Goal: Task Accomplishment & Management: Use online tool/utility

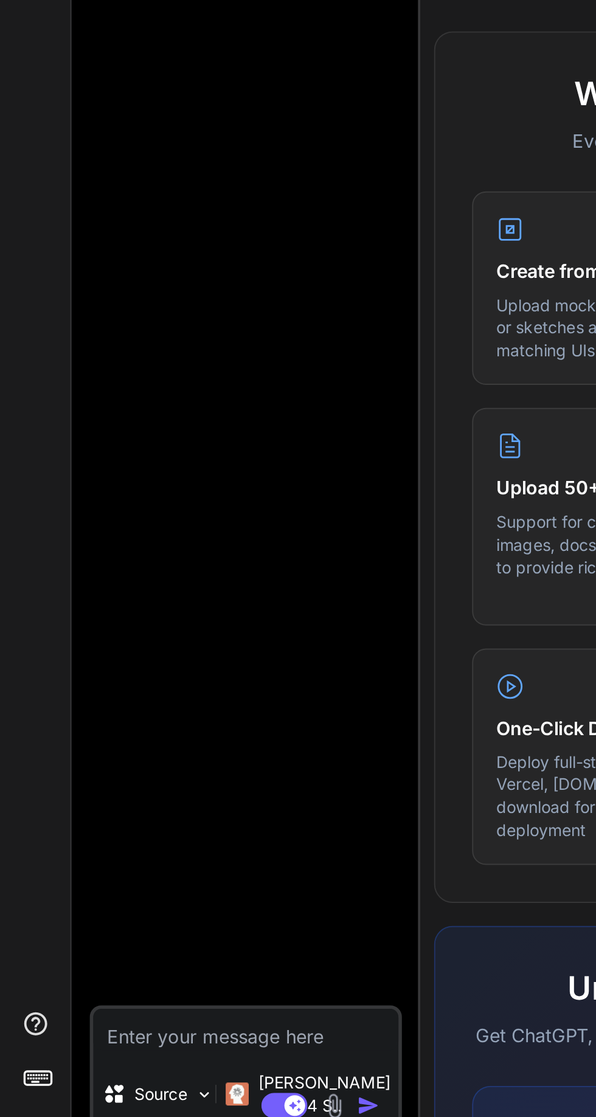
scroll to position [80, 0]
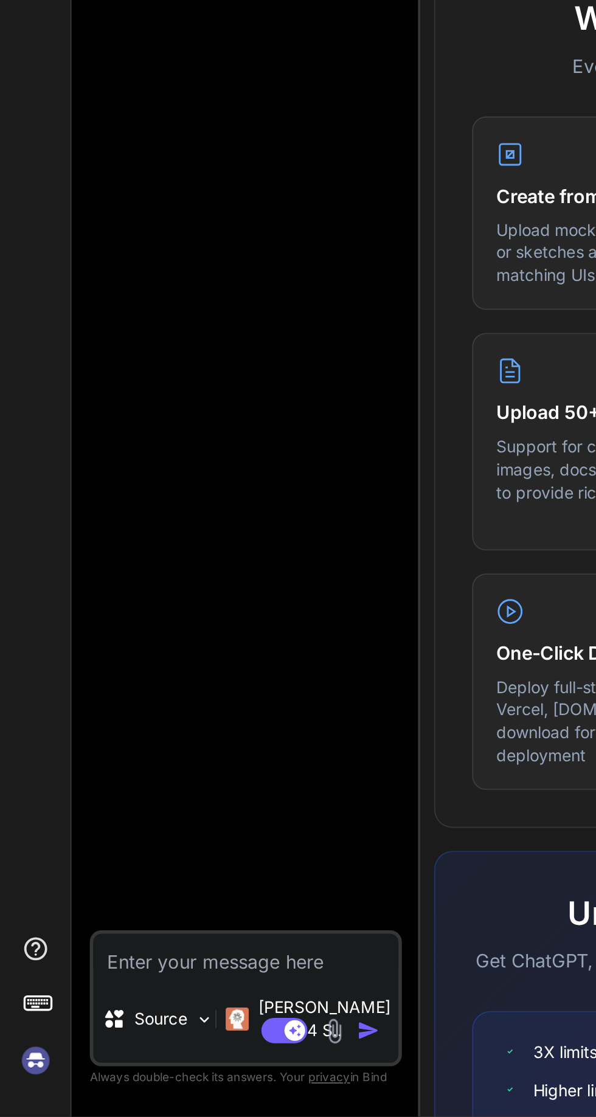
click at [21, 1095] on img at bounding box center [19, 1087] width 21 height 21
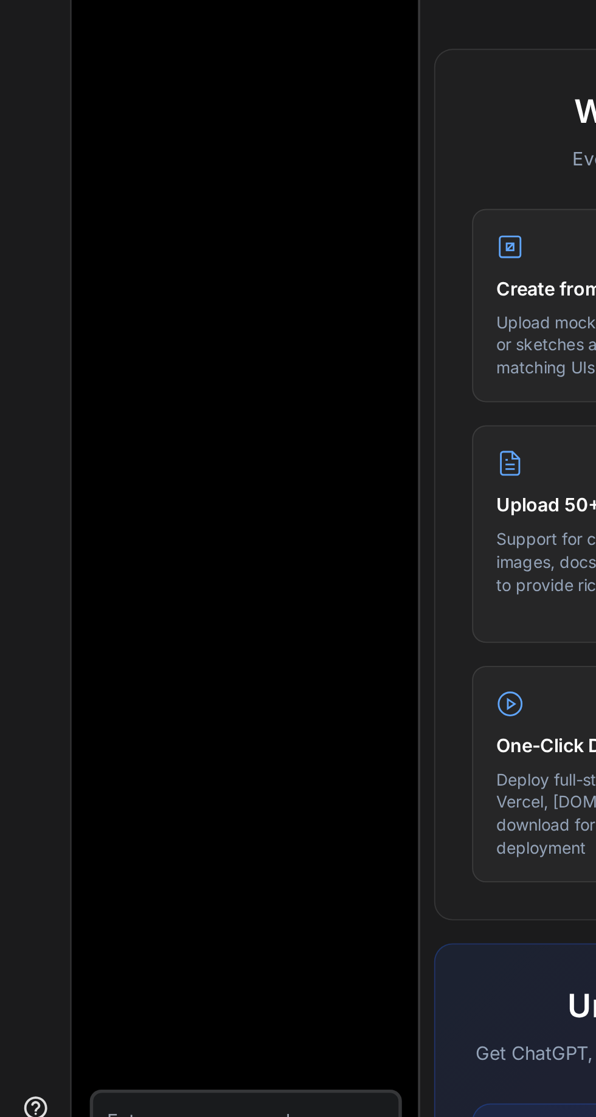
scroll to position [80, 0]
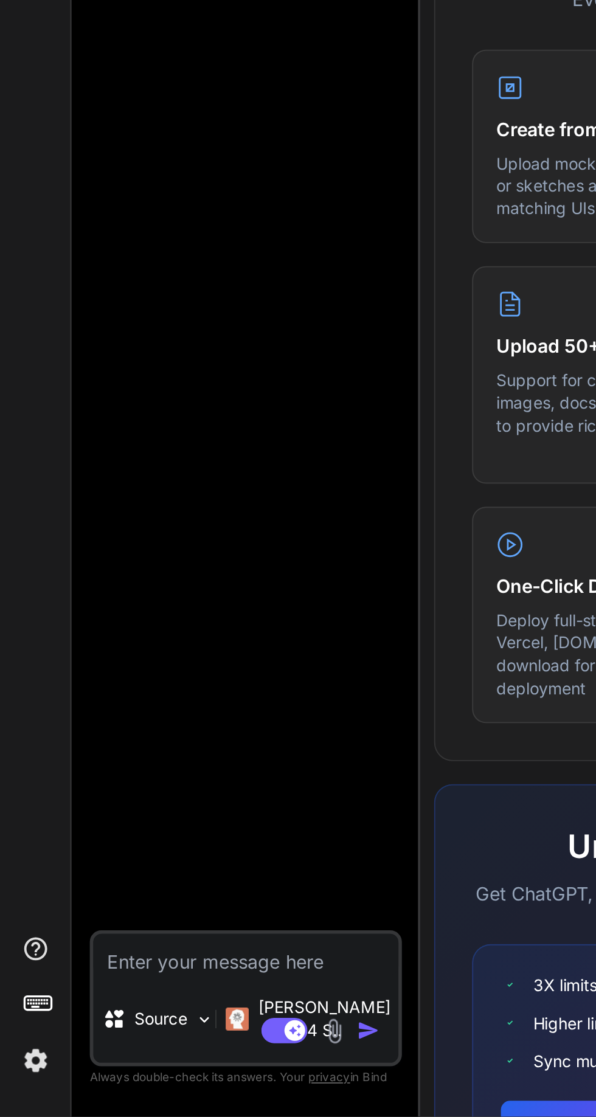
click at [22, 1090] on img at bounding box center [19, 1087] width 21 height 21
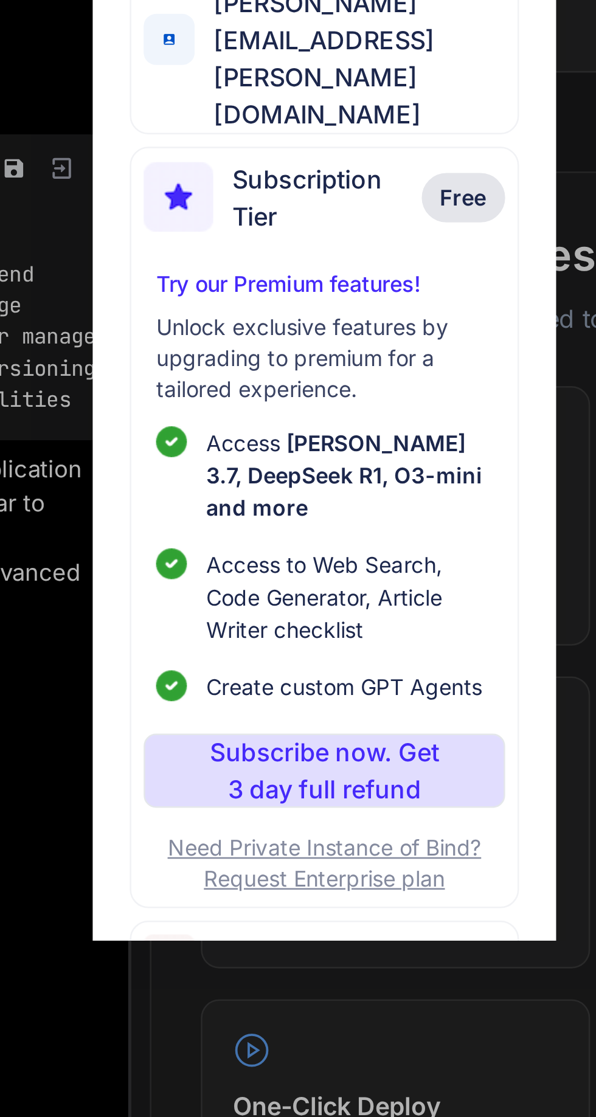
type textarea "x"
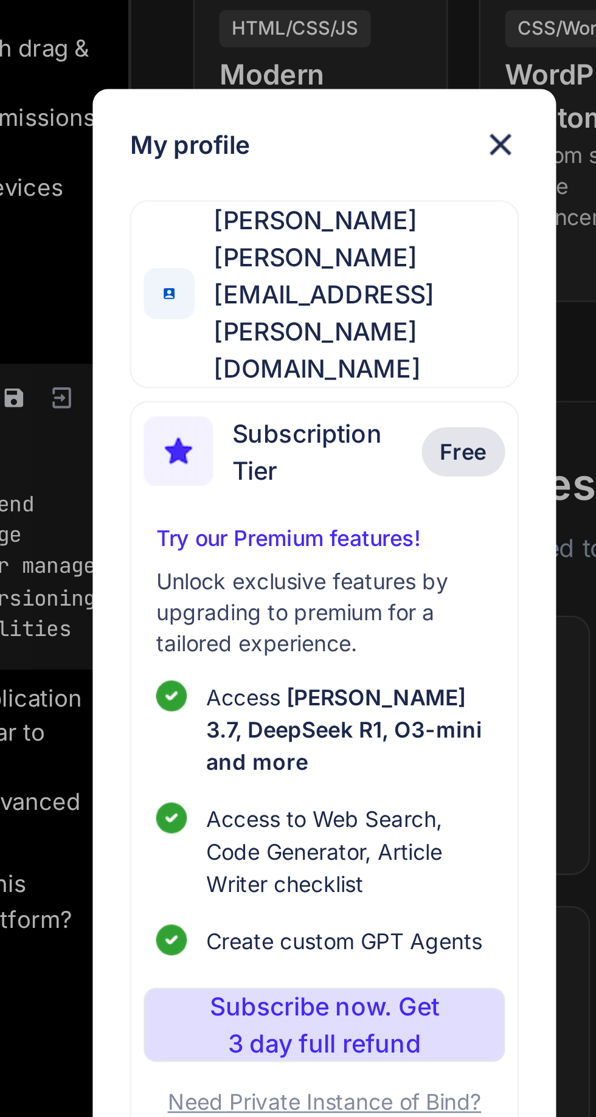
click at [366, 363] on img at bounding box center [367, 368] width 15 height 15
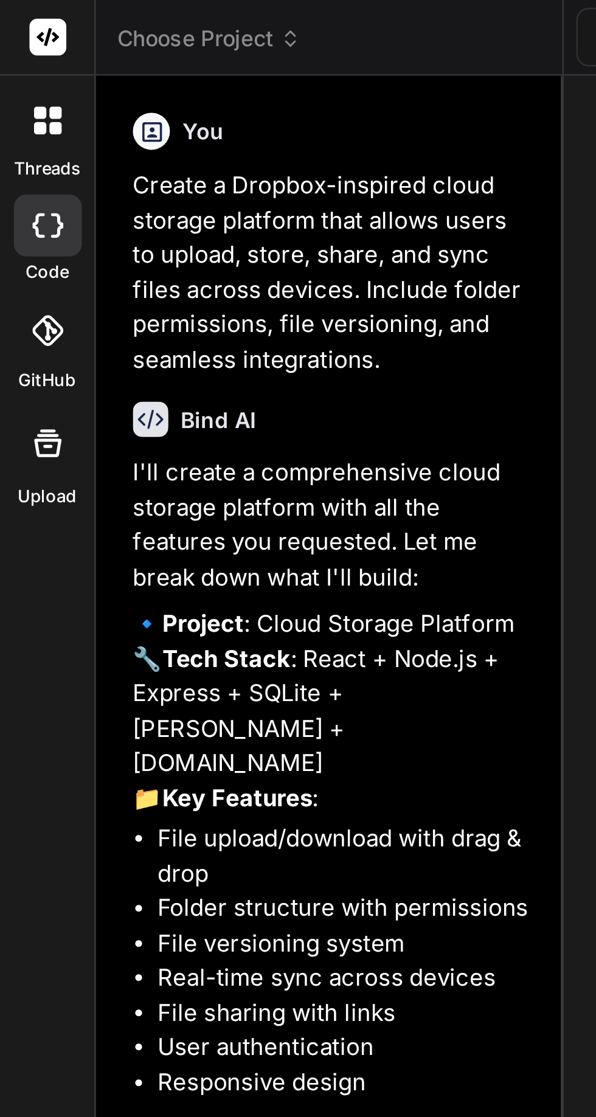
scroll to position [0, 0]
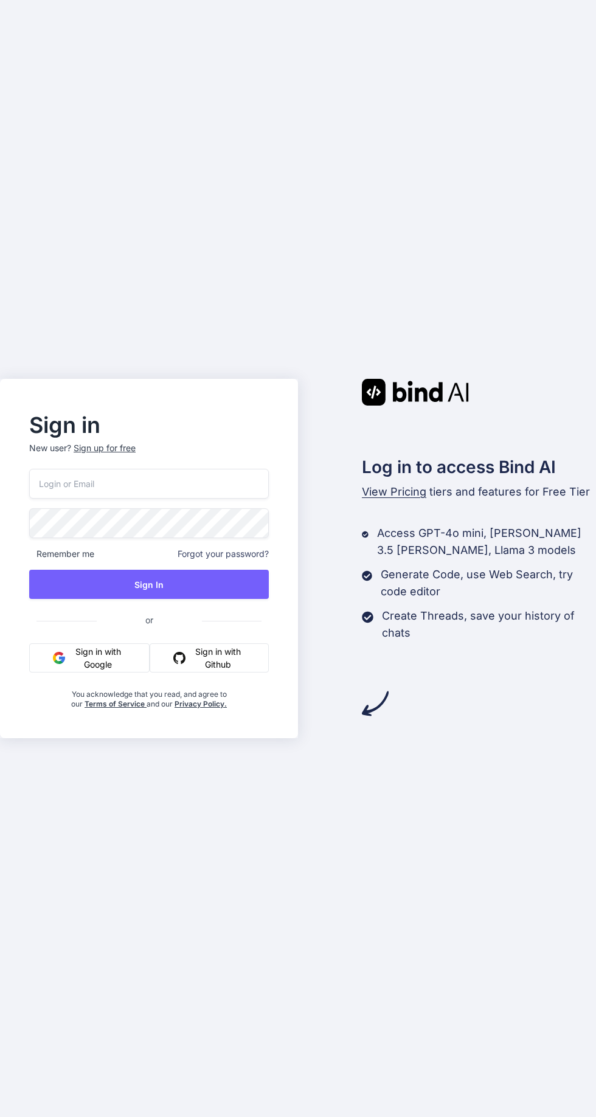
click at [201, 499] on input "email" at bounding box center [149, 484] width 240 height 30
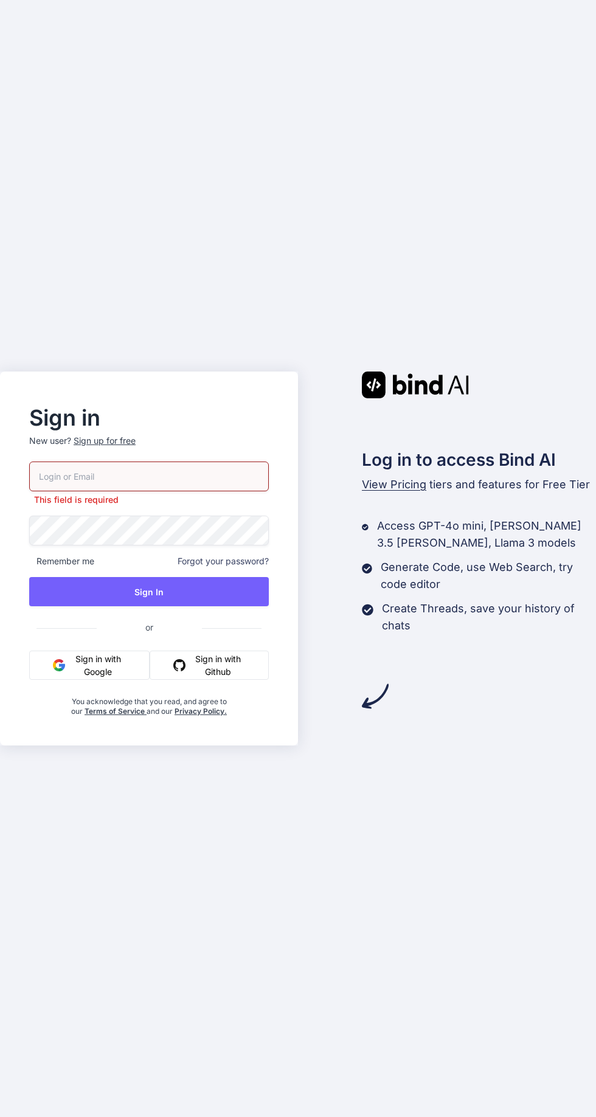
type input "[PERSON_NAME][EMAIL_ADDRESS][PERSON_NAME][DOMAIN_NAME]"
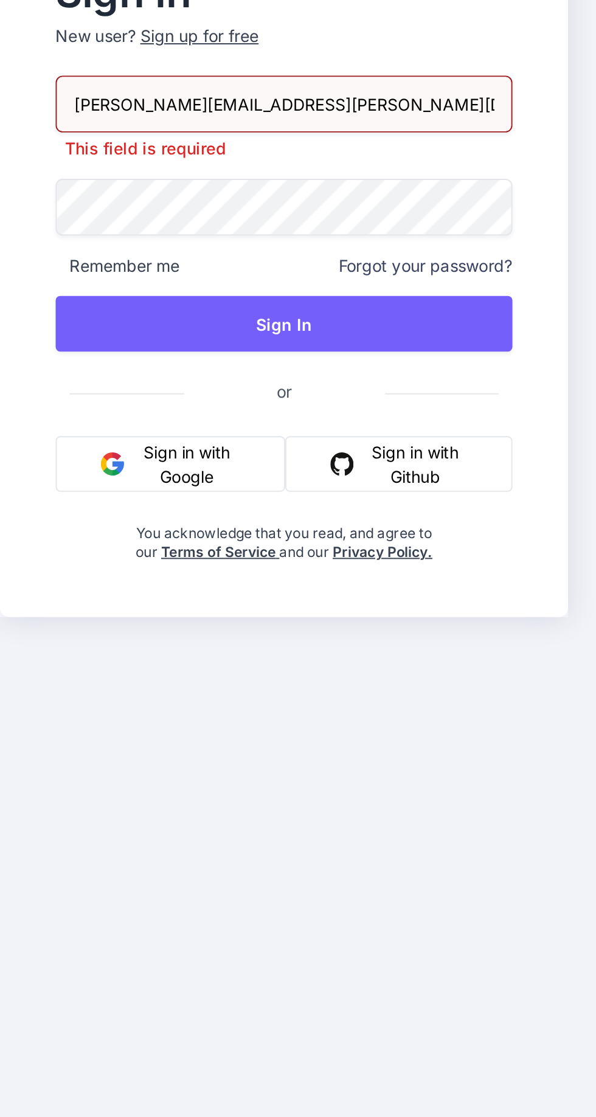
click at [192, 606] on button "Sign In" at bounding box center [149, 591] width 240 height 29
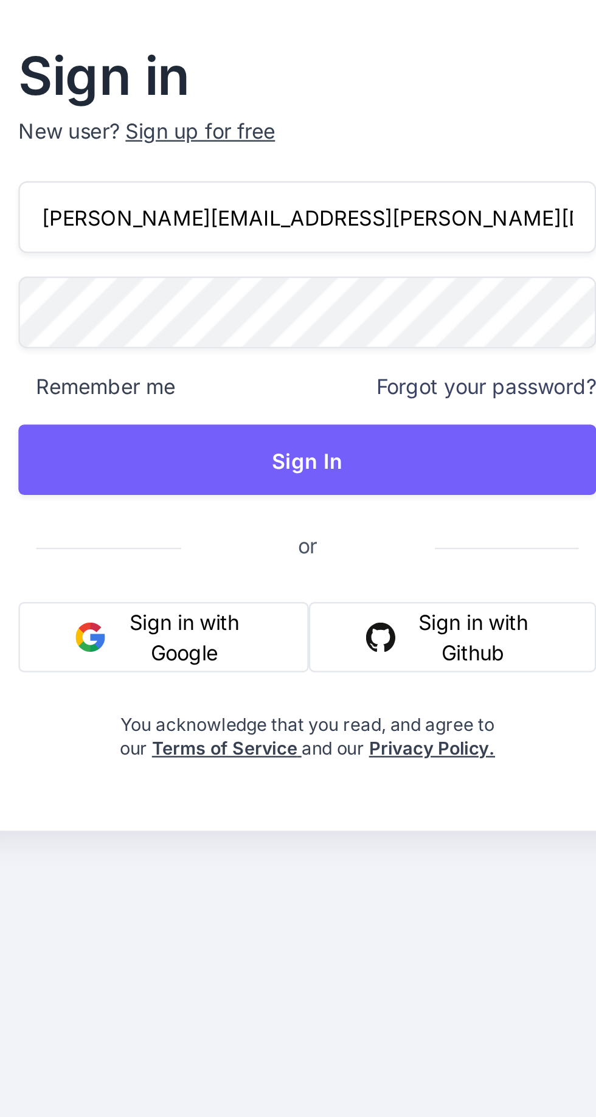
scroll to position [52, 0]
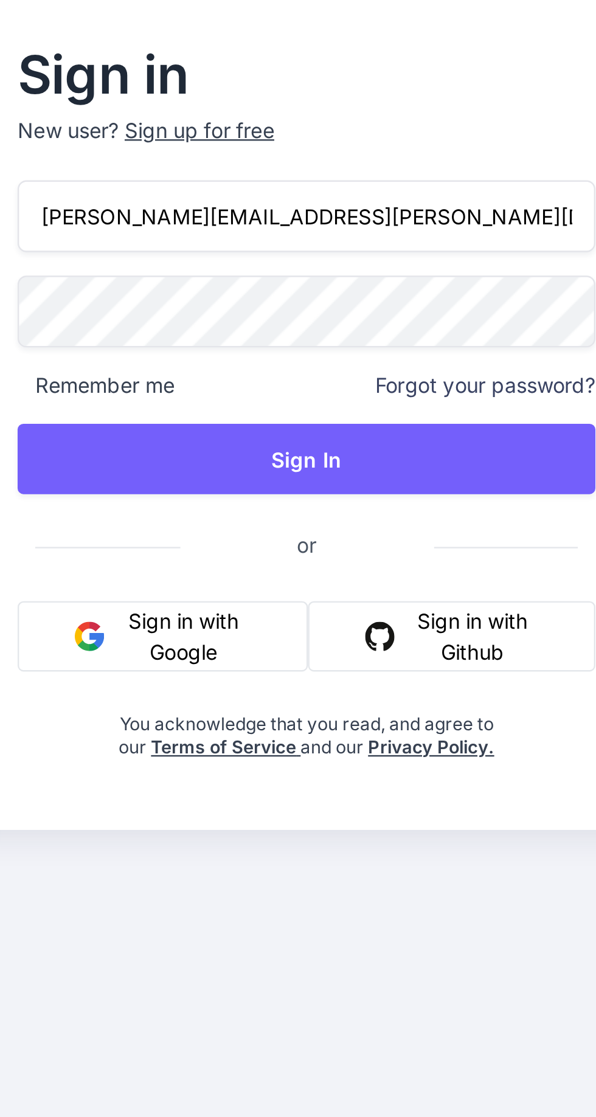
click at [197, 469] on input "Greg@Lirette.net" at bounding box center [149, 484] width 240 height 30
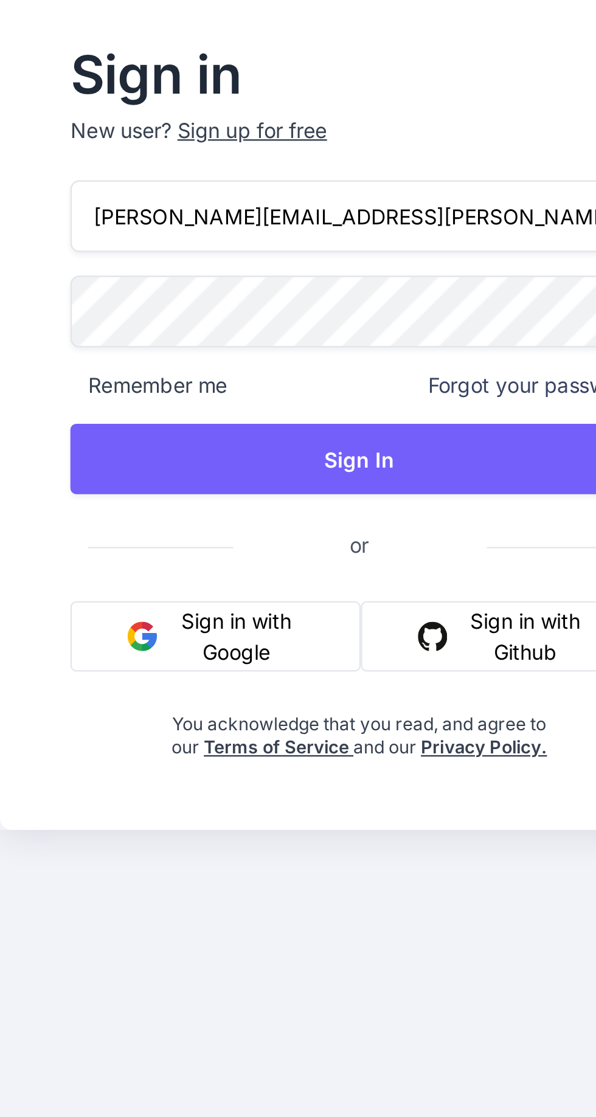
click at [167, 578] on button "Sign In" at bounding box center [149, 584] width 240 height 29
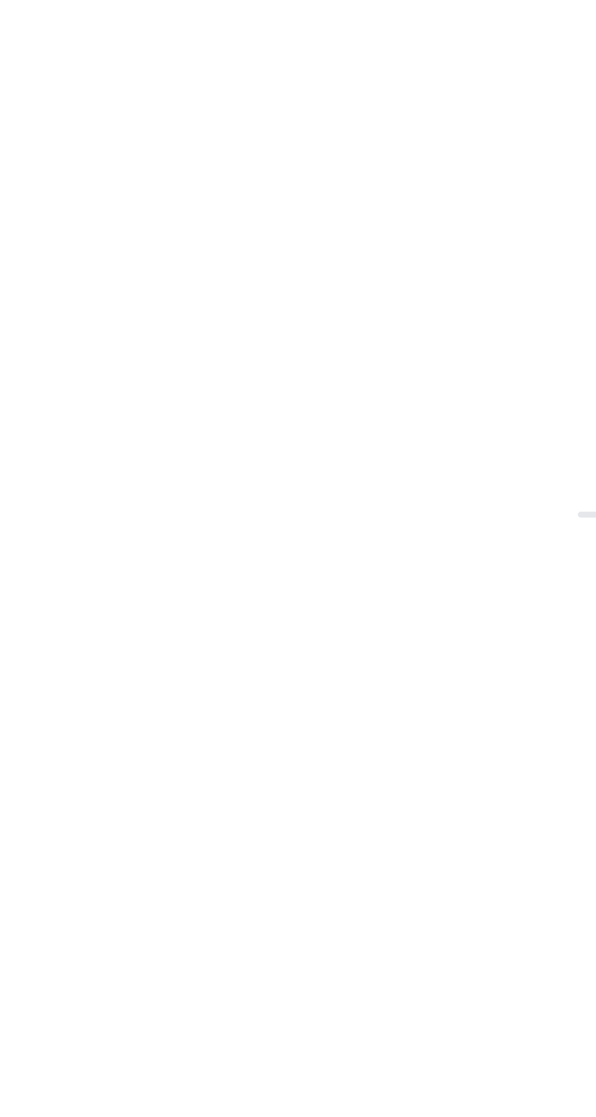
scroll to position [0, 0]
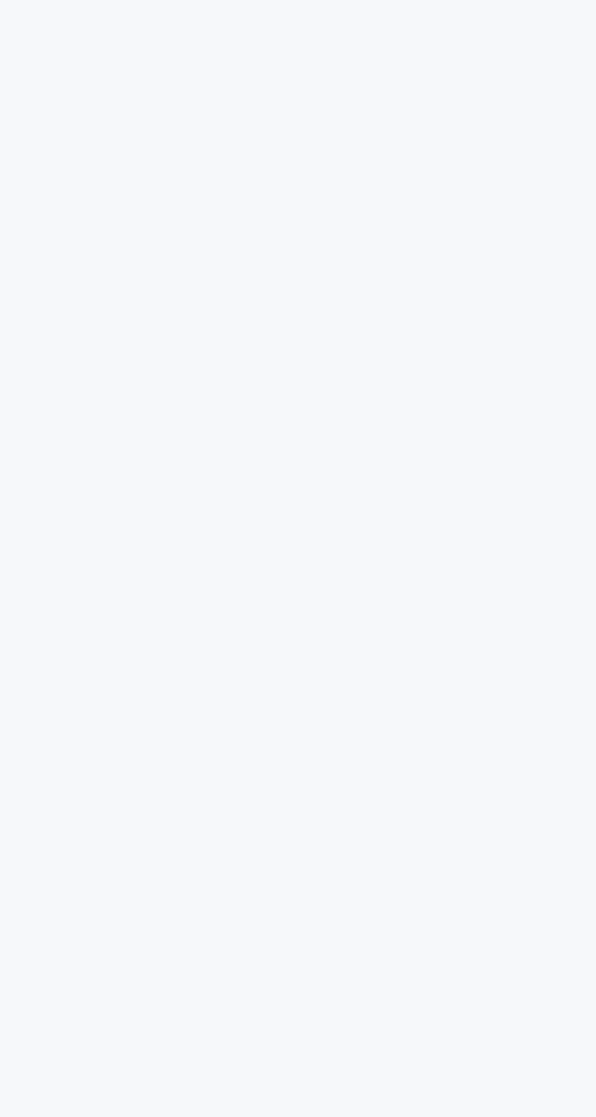
scroll to position [80, 0]
